Goal: Check status: Check status

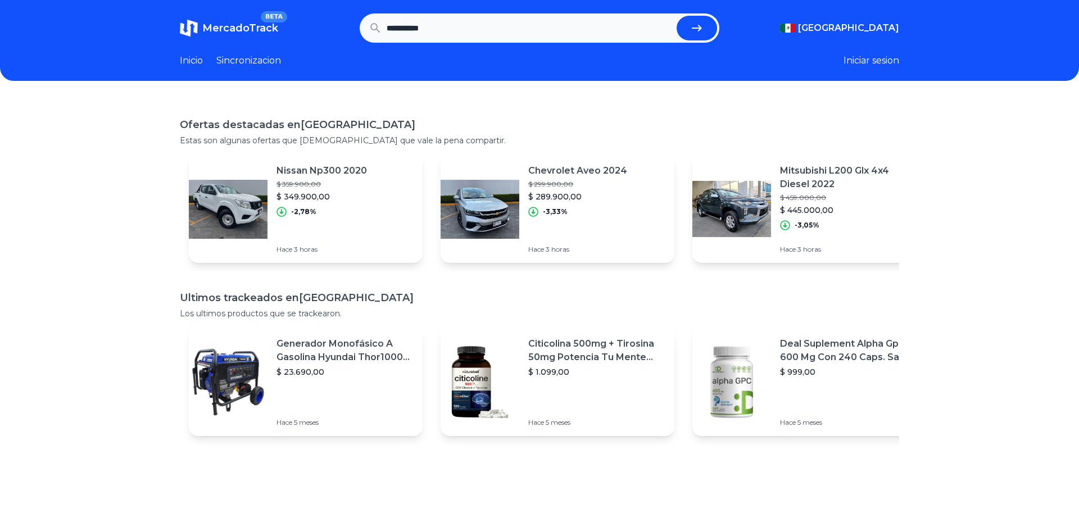
type input "**********"
click at [676, 16] on button "submit" at bounding box center [696, 28] width 40 height 25
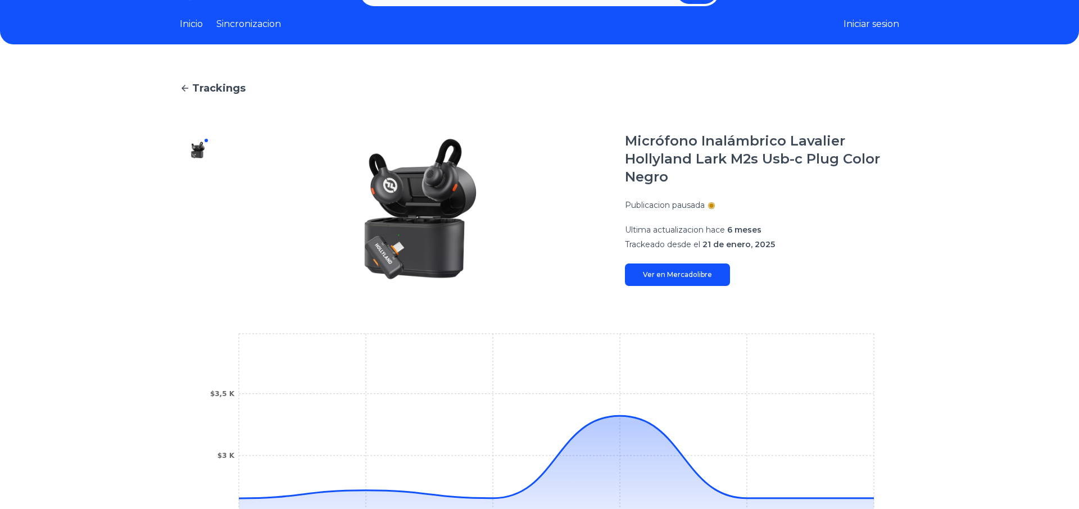
scroll to position [34, 0]
